Goal: Transaction & Acquisition: Book appointment/travel/reservation

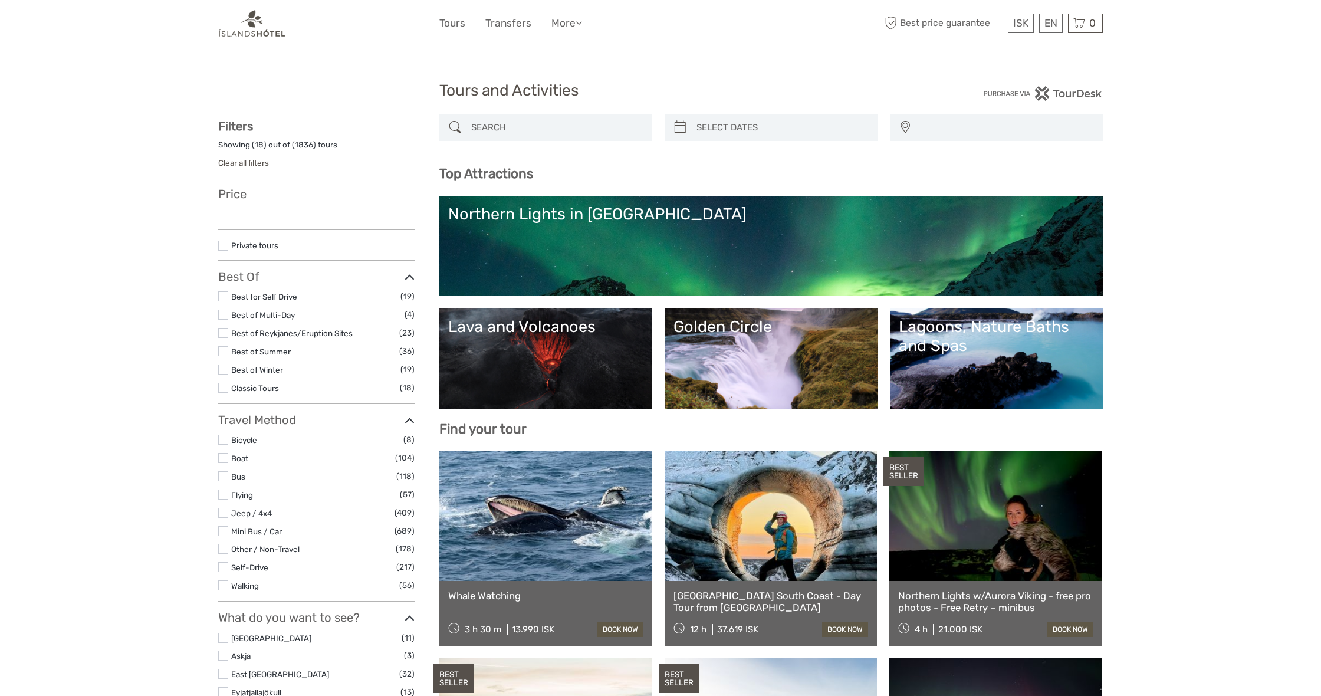
select select
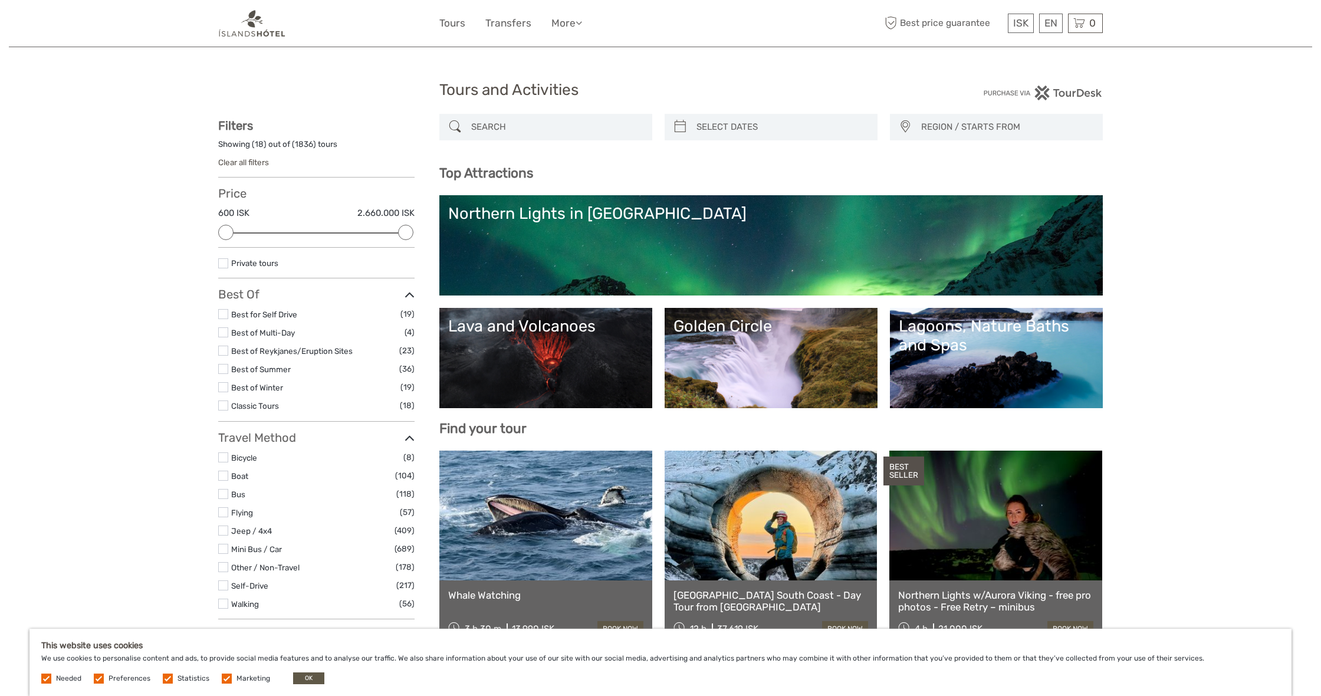
scroll to position [1, 0]
click at [476, 126] on input "search" at bounding box center [557, 127] width 180 height 21
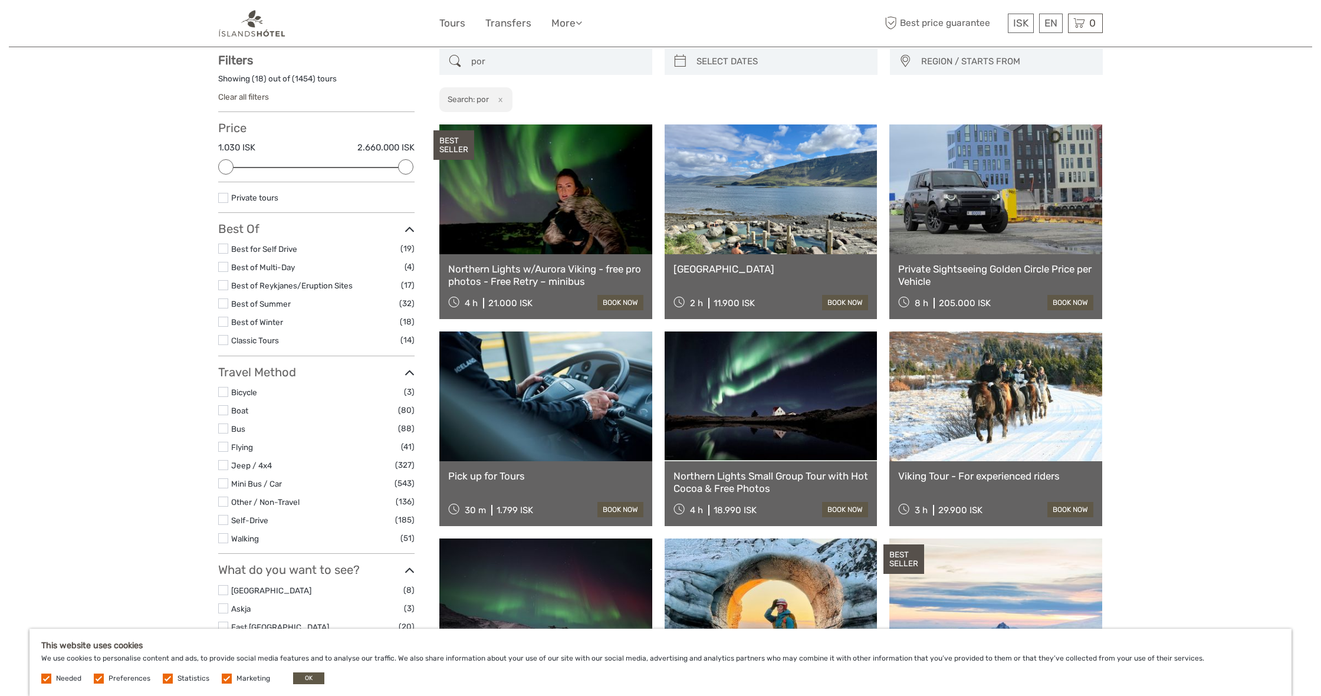
scroll to position [67, 0]
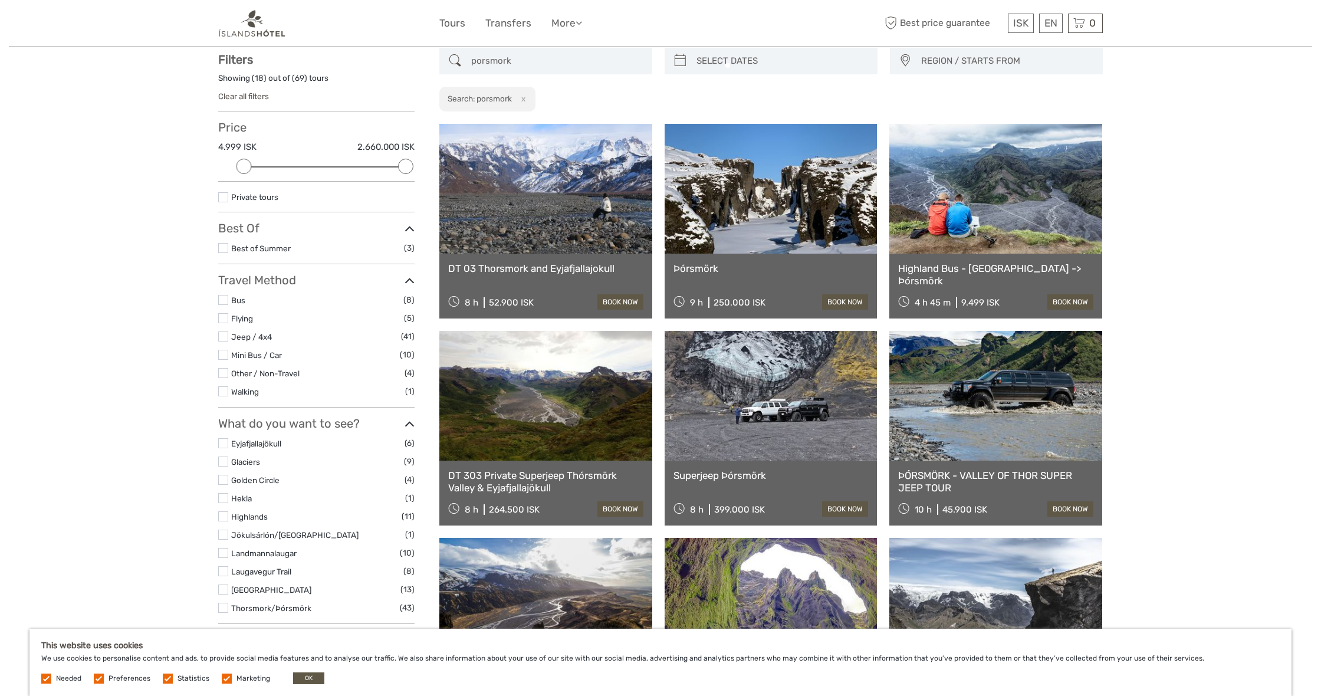
type input "porsmork"
click at [1162, 339] on div "Tours and Activities Tours and Activities REGION / STARTS FROM [GEOGRAPHIC_DATA…" at bounding box center [660, 699] width 1303 height 1532
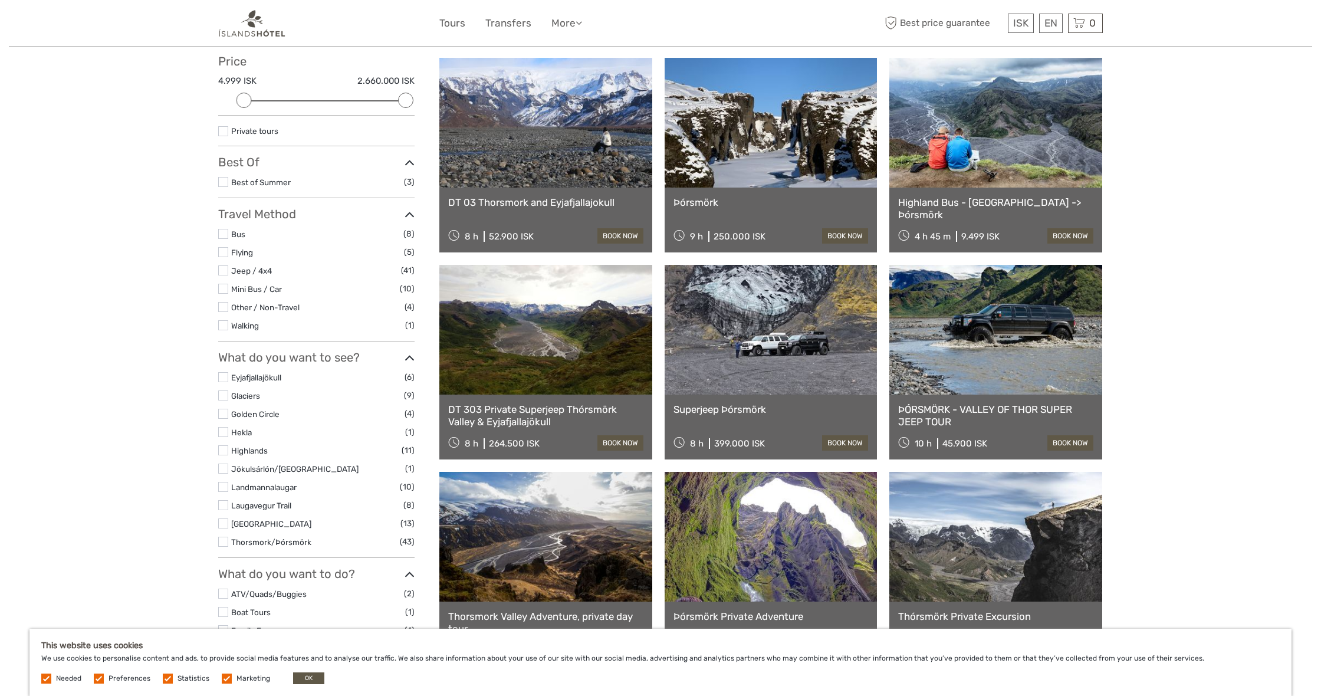
scroll to position [131, 0]
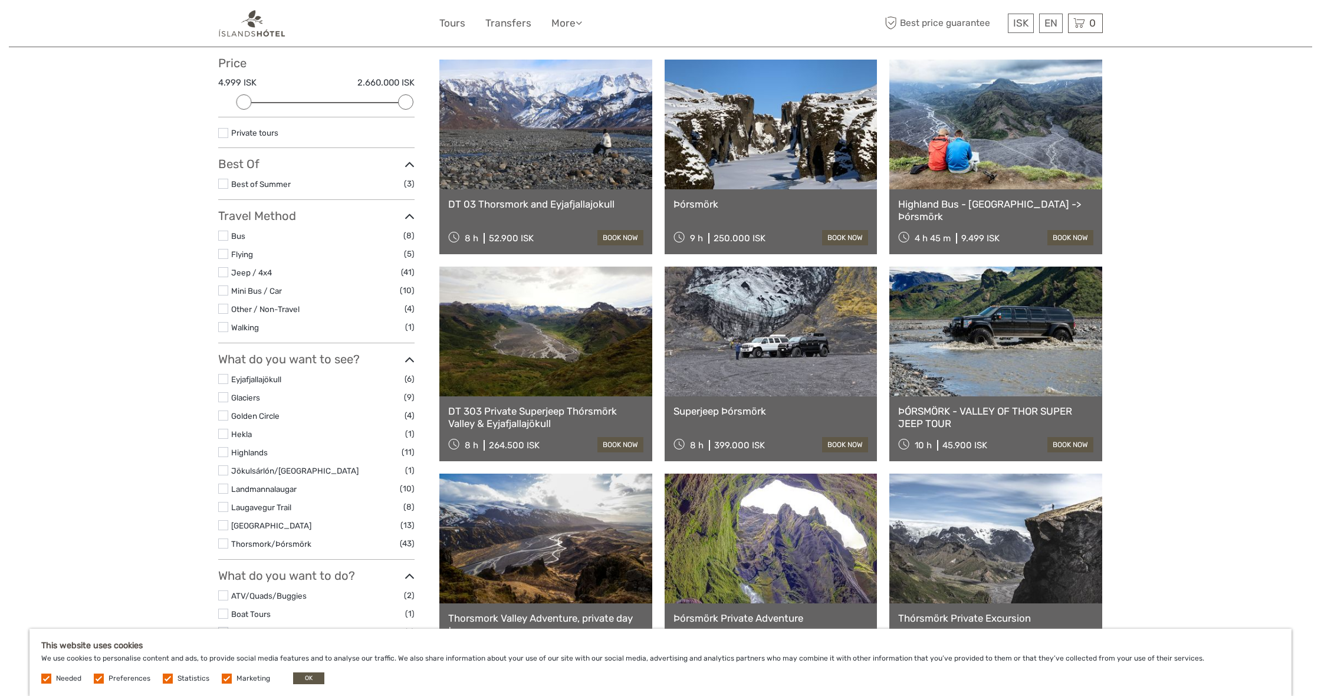
click at [516, 146] on link at bounding box center [545, 125] width 213 height 130
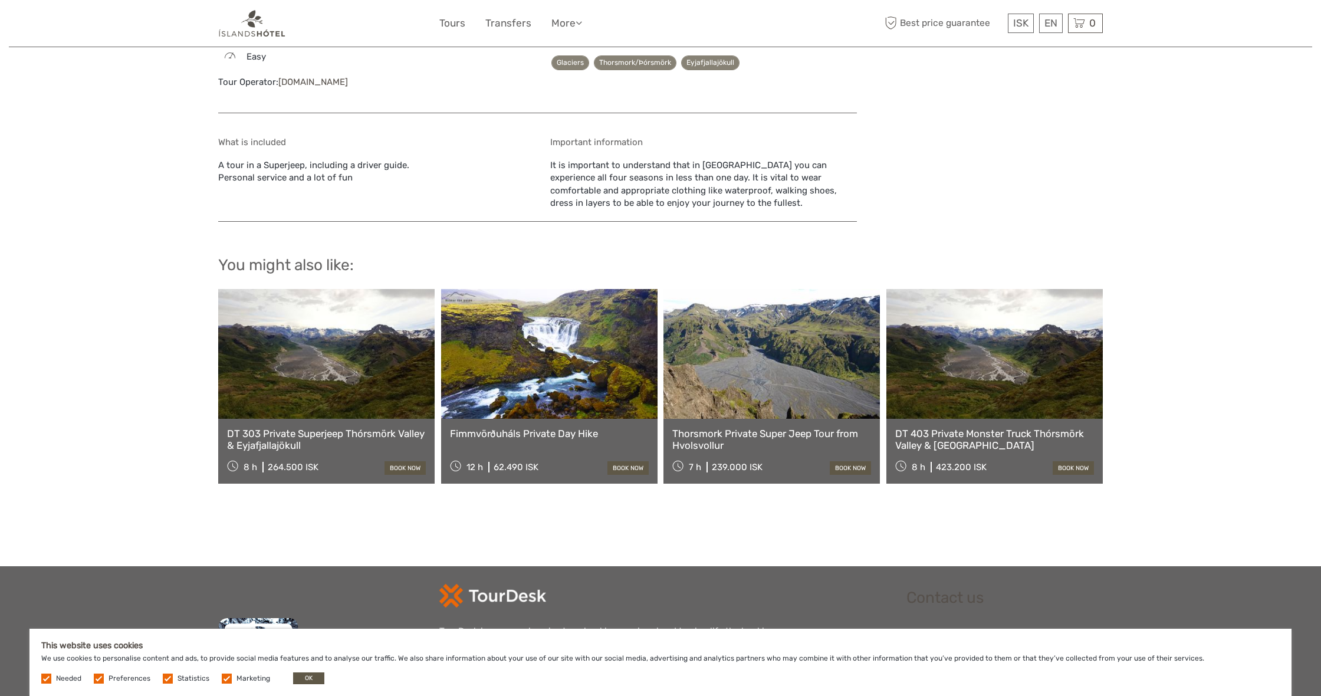
scroll to position [1035, 0]
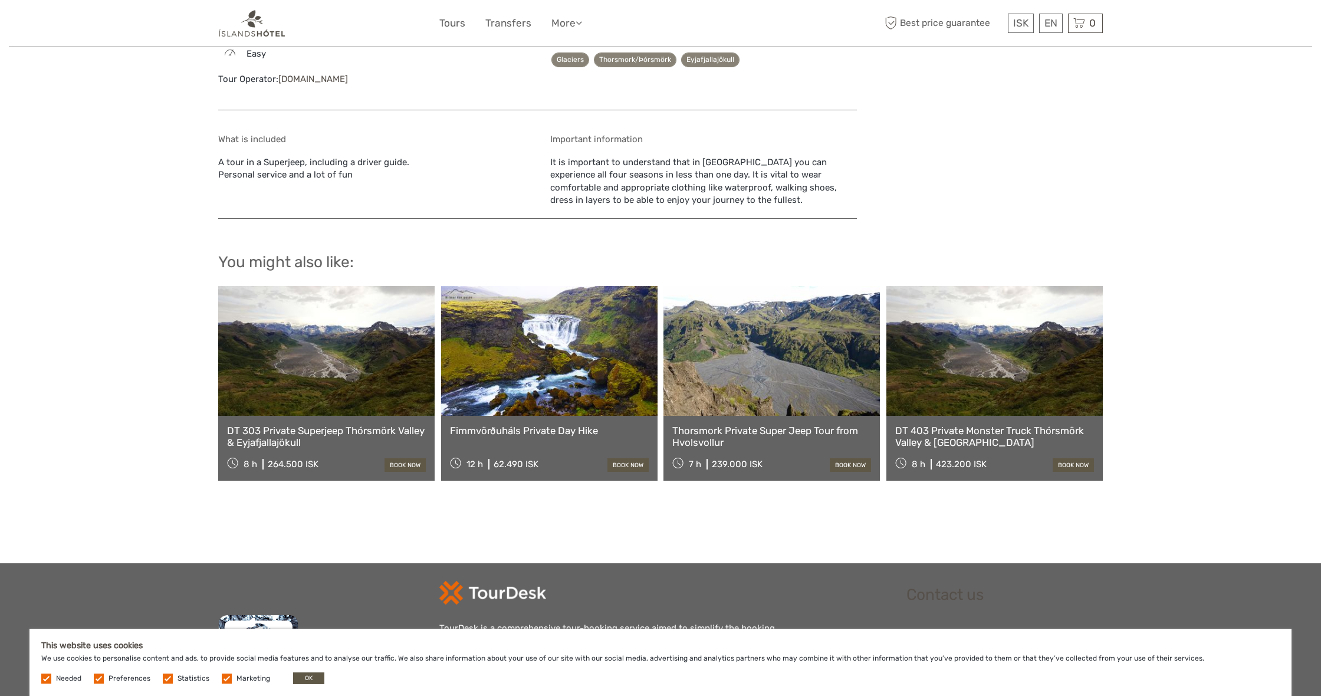
click at [800, 375] on link at bounding box center [771, 351] width 216 height 130
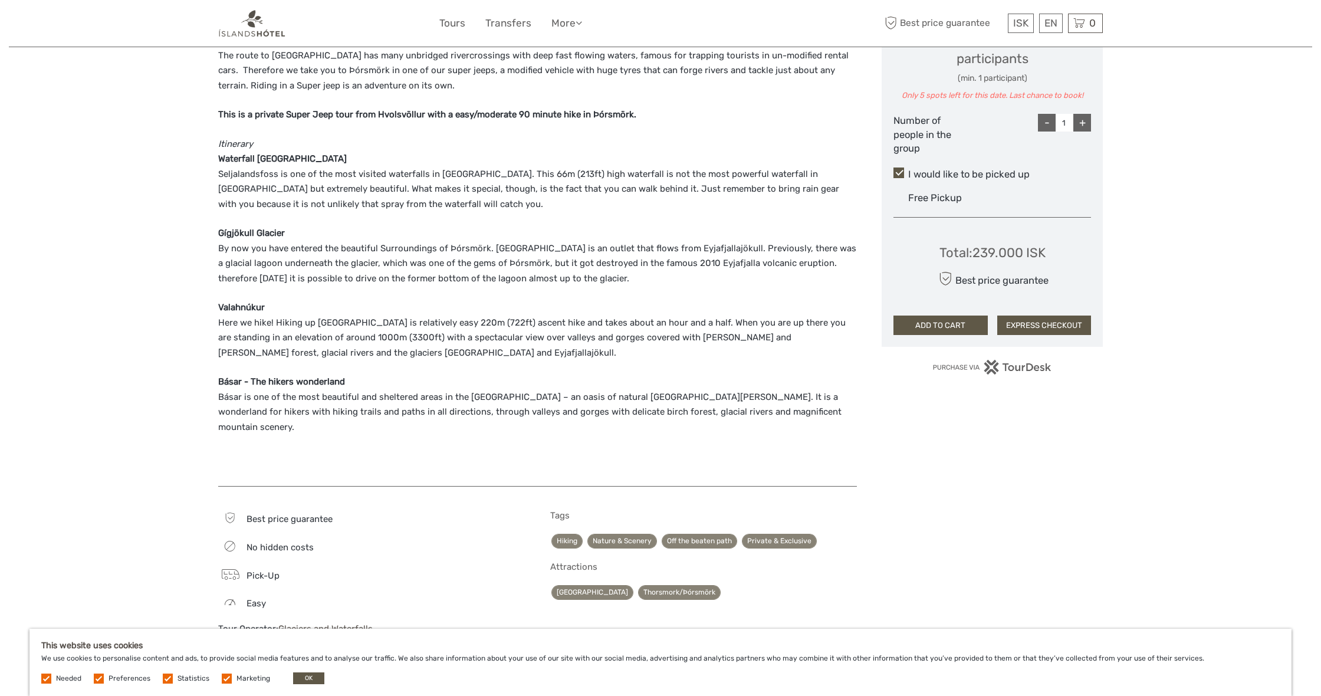
scroll to position [545, 0]
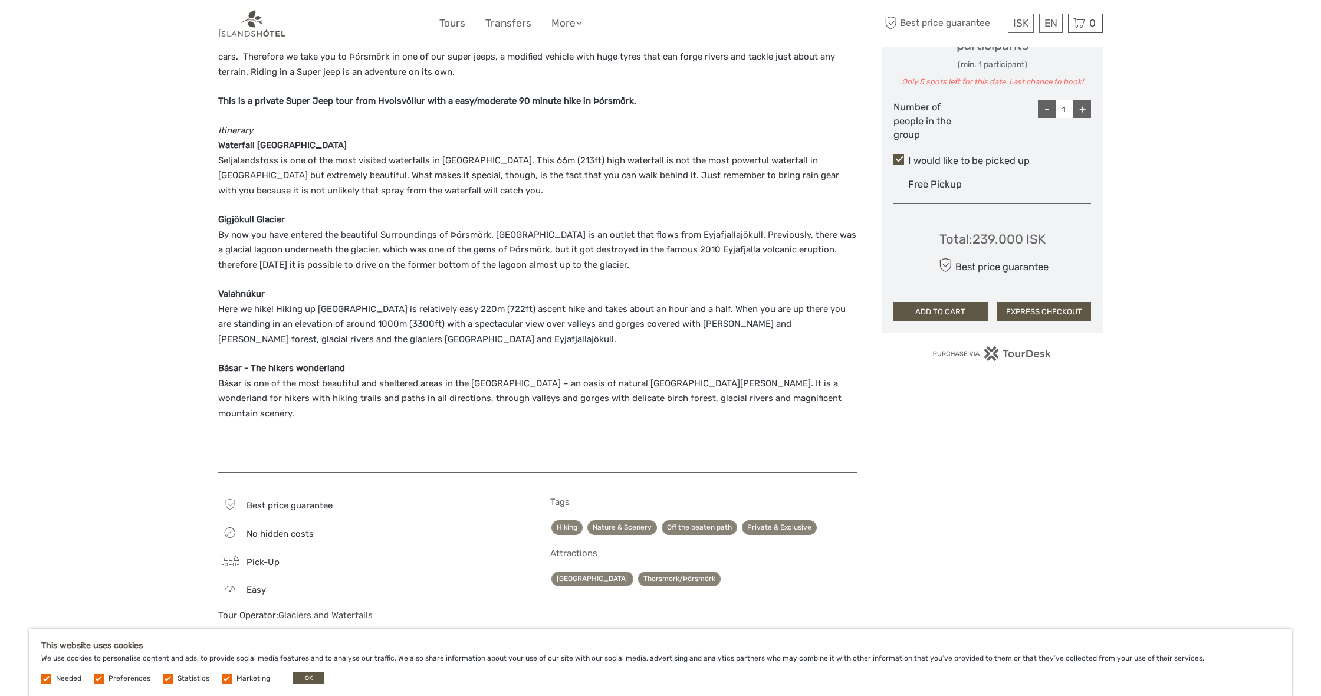
click at [262, 557] on span "Pick-Up" at bounding box center [263, 562] width 33 height 11
click at [899, 478] on div "Choose Date of Travel Next Month September 2025 Su Mo Tu We Th Fr Sa 31 1 2 3 4…" at bounding box center [992, 221] width 221 height 1134
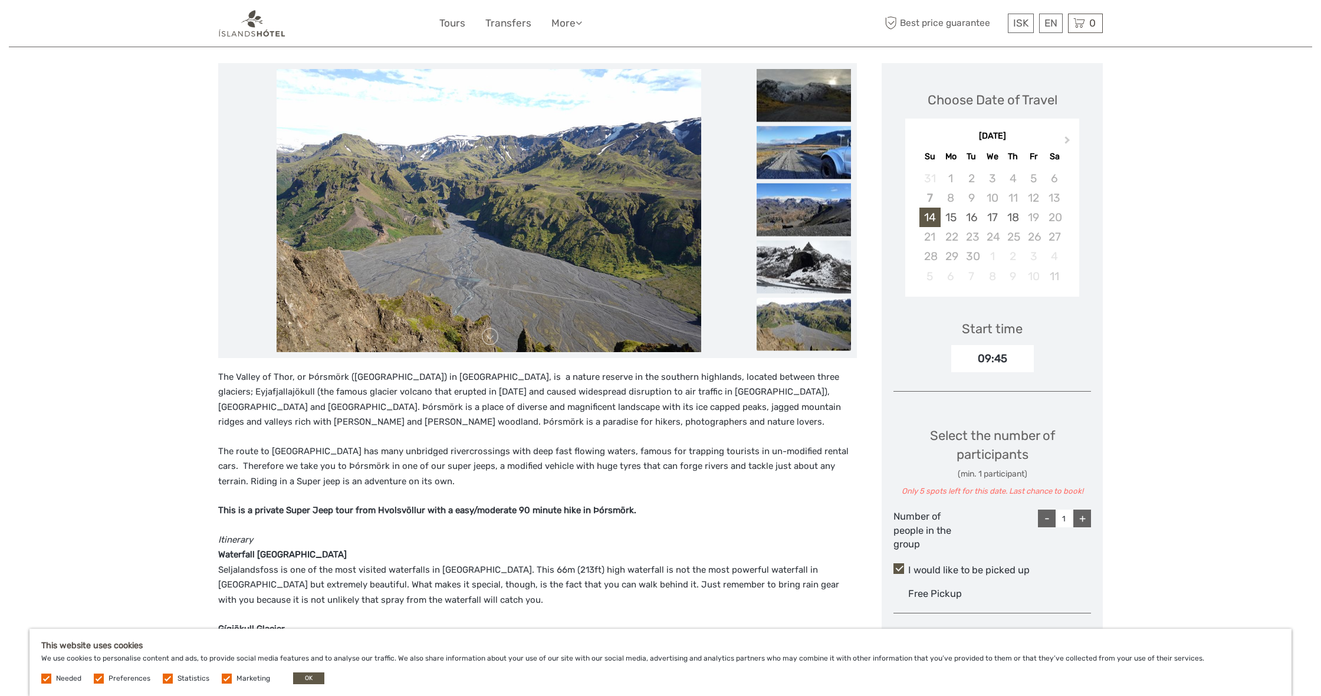
scroll to position [112, 0]
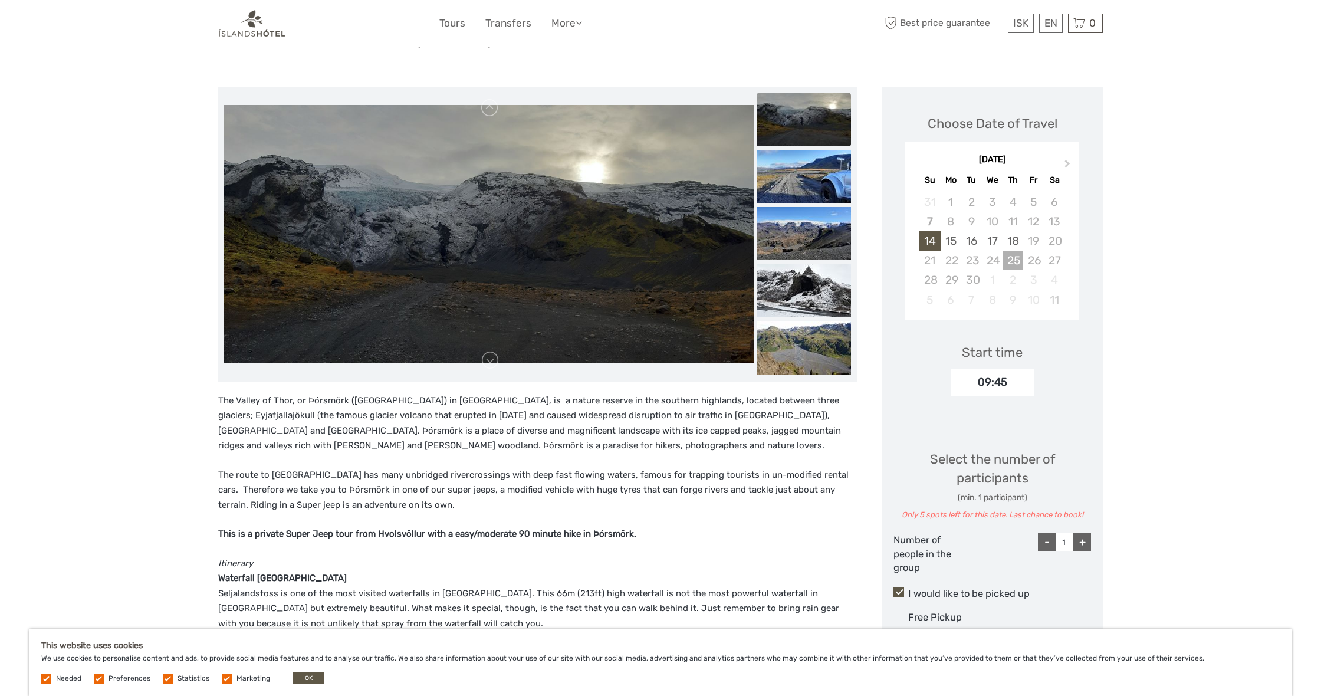
click at [1012, 257] on div "25" at bounding box center [1013, 260] width 21 height 19
